Goal: Book appointment/travel/reservation

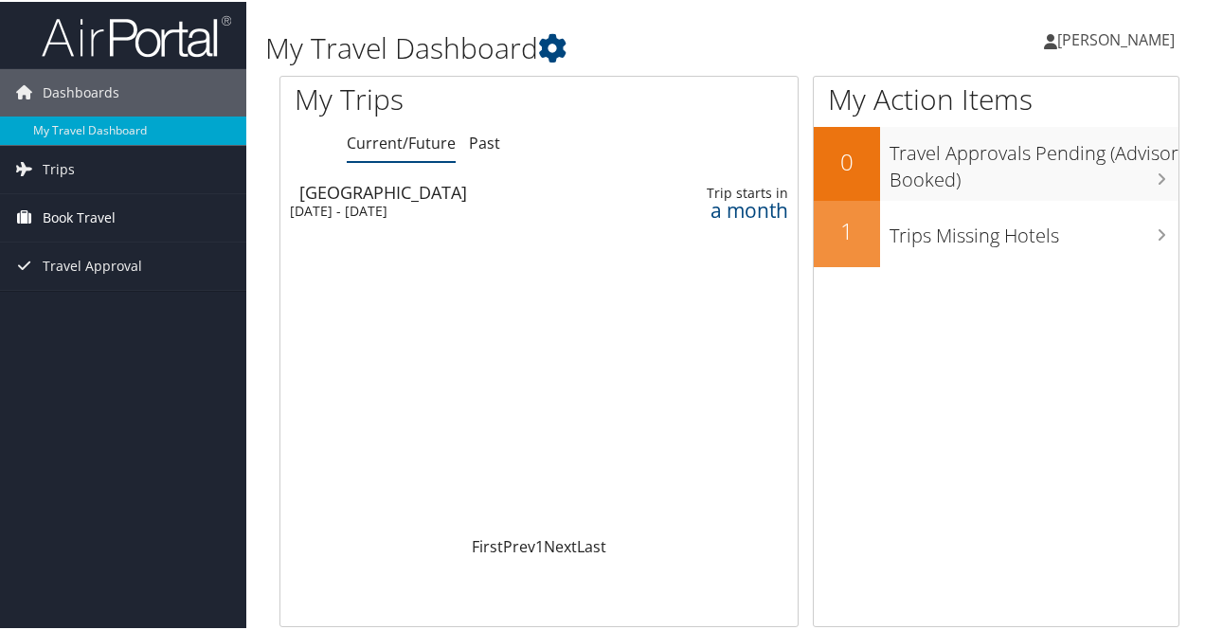
click at [74, 225] on span "Book Travel" at bounding box center [79, 215] width 73 height 47
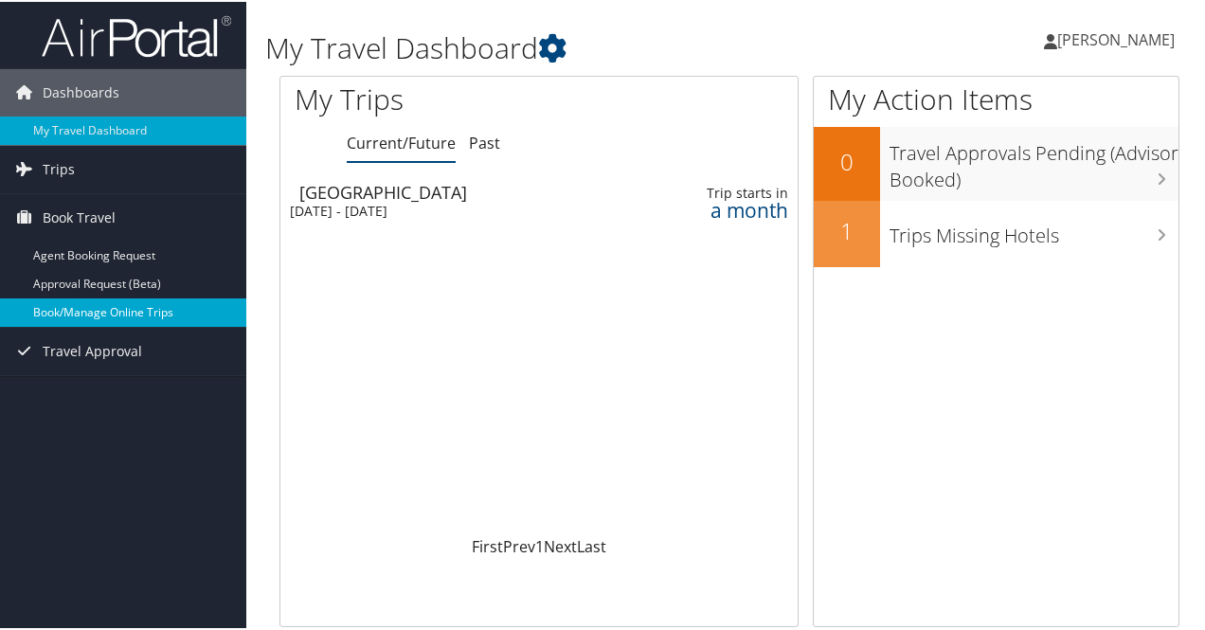
click at [105, 303] on link "Book/Manage Online Trips" at bounding box center [123, 311] width 246 height 28
